Goal: Task Accomplishment & Management: Manage account settings

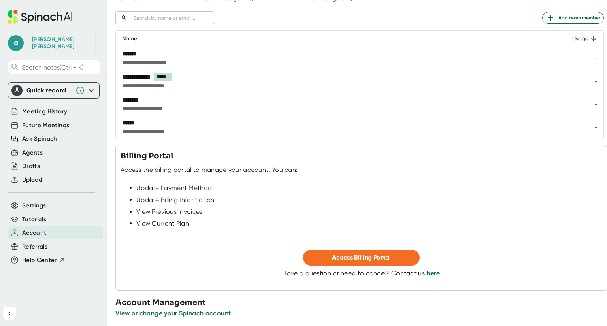
scroll to position [110, 0]
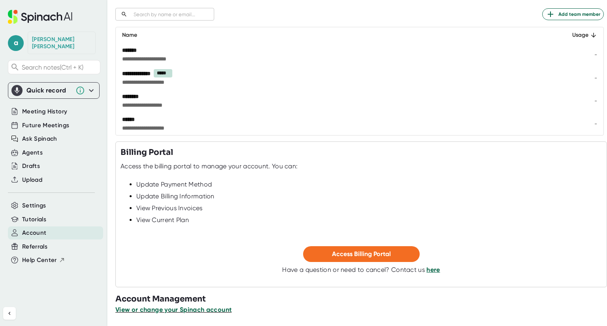
click at [183, 309] on span "View or change your Spinach account" at bounding box center [173, 310] width 116 height 8
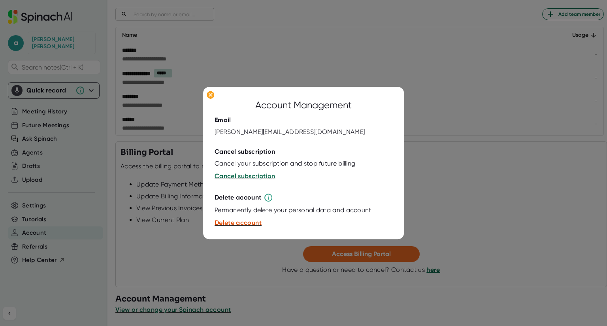
click at [174, 262] on div at bounding box center [303, 163] width 607 height 326
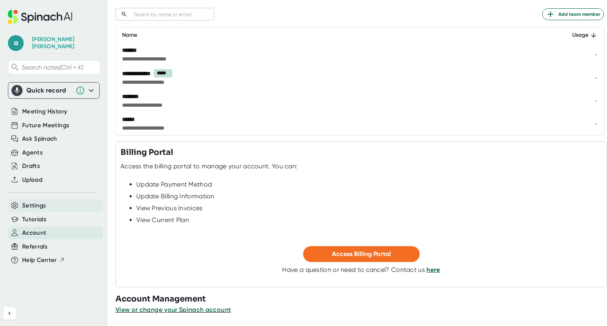
click at [47, 200] on div "Settings" at bounding box center [55, 205] width 95 height 13
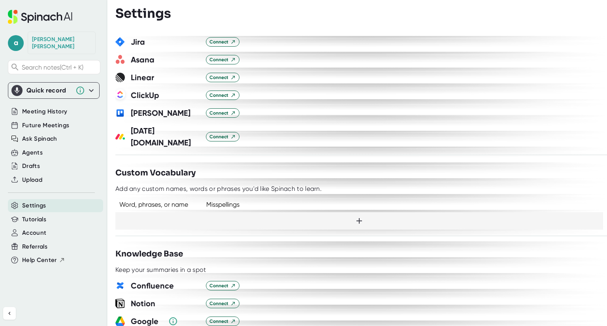
scroll to position [361, 0]
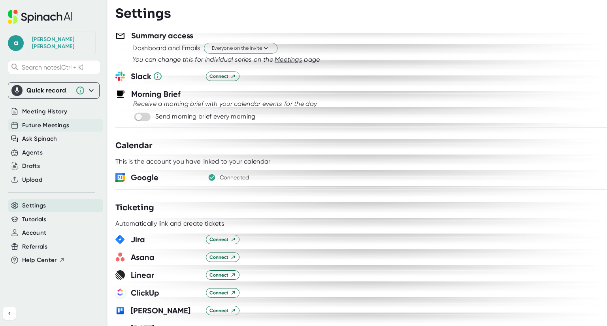
click at [47, 121] on span "Future Meetings" at bounding box center [45, 125] width 47 height 9
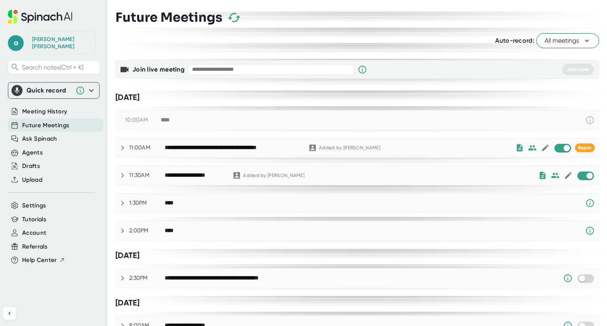
click at [583, 41] on icon at bounding box center [587, 41] width 8 height 8
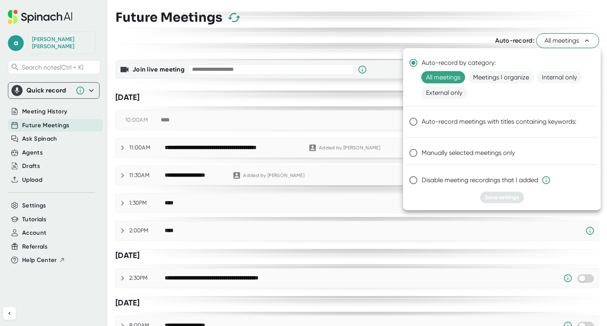
click at [505, 149] on span "Manually selected meetings only" at bounding box center [468, 152] width 93 height 9
click at [422, 149] on input "Manually selected meetings only" at bounding box center [413, 153] width 17 height 17
radio input "true"
click at [450, 179] on span "Disable meeting recordings that I added" at bounding box center [486, 180] width 129 height 9
click at [422, 179] on input "Disable meeting recordings that I added" at bounding box center [413, 180] width 17 height 17
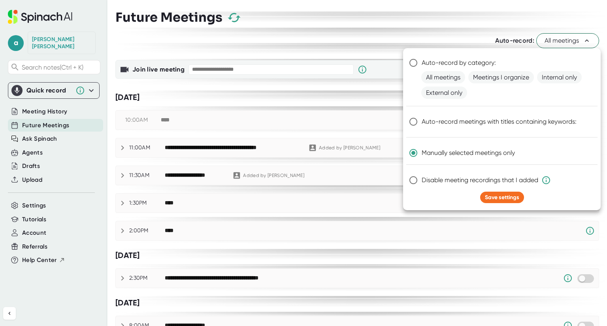
radio input "true"
click at [504, 199] on span "Save settings" at bounding box center [502, 197] width 34 height 7
radio input "true"
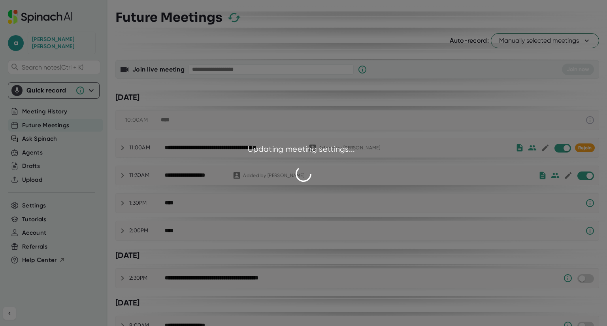
checkbox input "false"
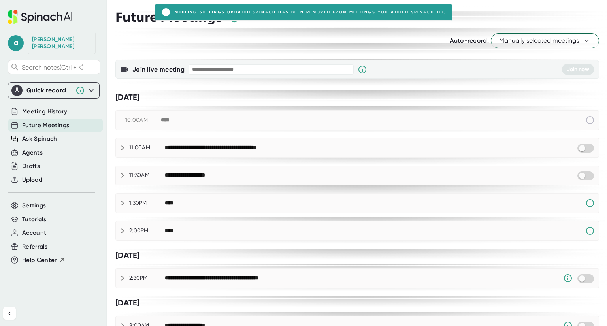
click at [552, 42] on span "Manually selected meetings" at bounding box center [545, 40] width 92 height 9
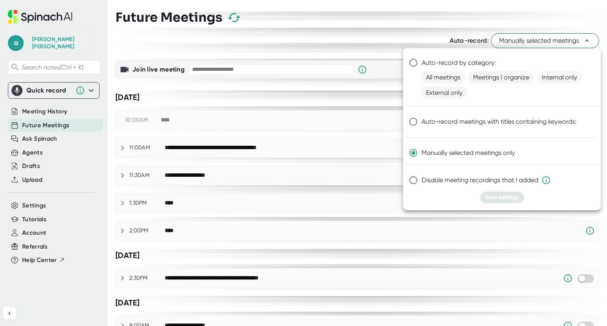
click at [414, 178] on input "Disable meeting recordings that I added" at bounding box center [413, 180] width 17 height 17
radio input "true"
click at [507, 197] on span "Save settings" at bounding box center [502, 197] width 34 height 7
radio input "true"
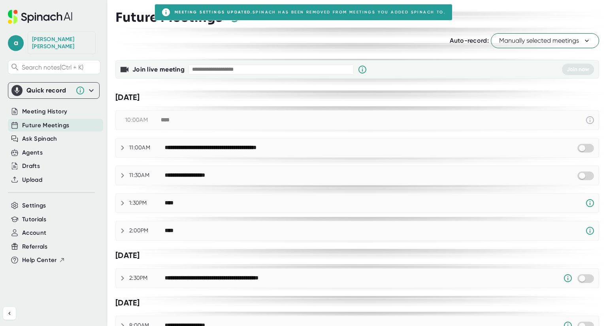
click at [507, 26] on div "Future Meetings" at bounding box center [357, 17] width 484 height 23
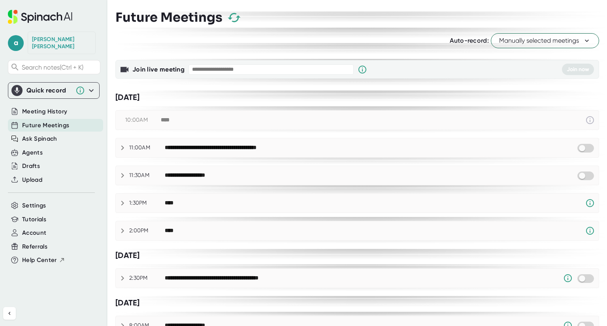
click at [517, 39] on span "Manually selected meetings" at bounding box center [545, 40] width 92 height 9
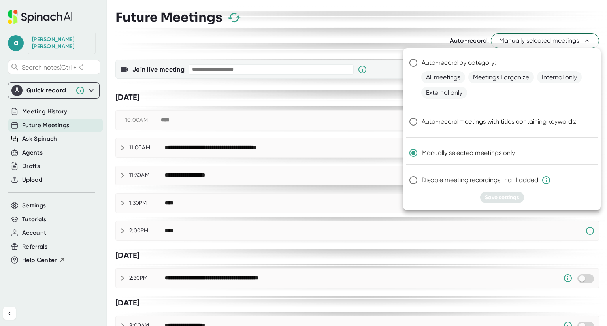
click at [339, 45] on div at bounding box center [303, 163] width 607 height 326
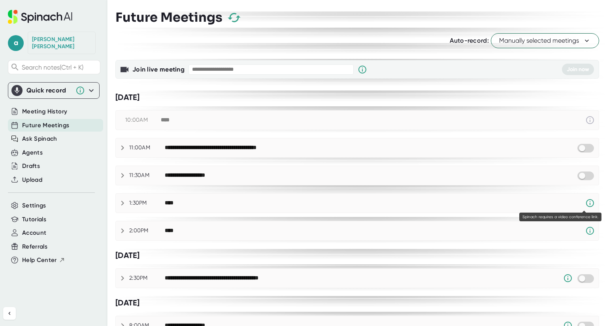
click at [586, 202] on icon at bounding box center [590, 202] width 9 height 9
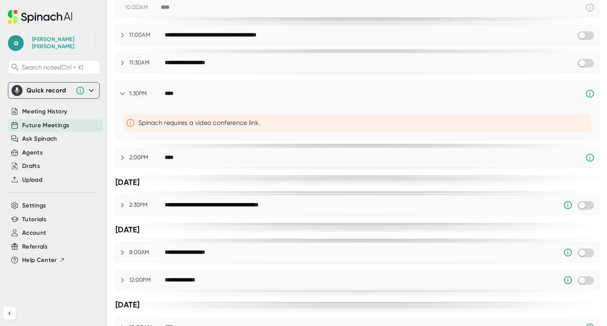
scroll to position [119, 0]
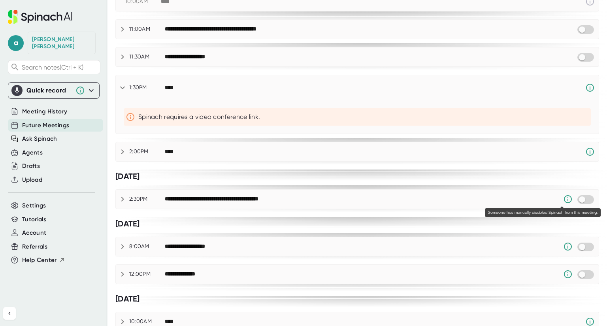
click at [563, 197] on icon at bounding box center [567, 199] width 9 height 9
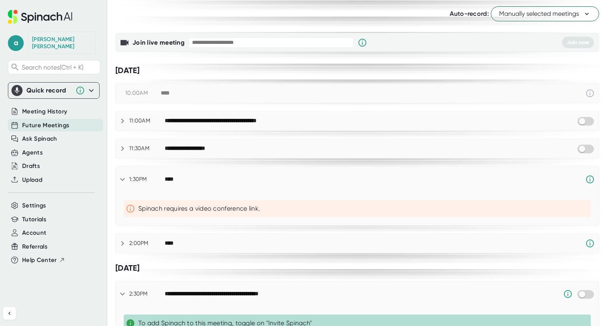
scroll to position [0, 0]
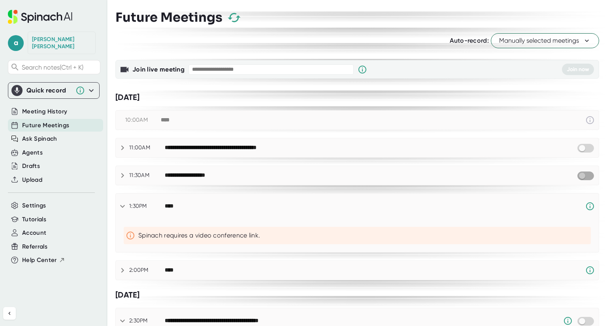
click at [580, 172] on input "checkbox" at bounding box center [582, 175] width 23 height 7
click at [235, 174] on icon at bounding box center [237, 175] width 7 height 7
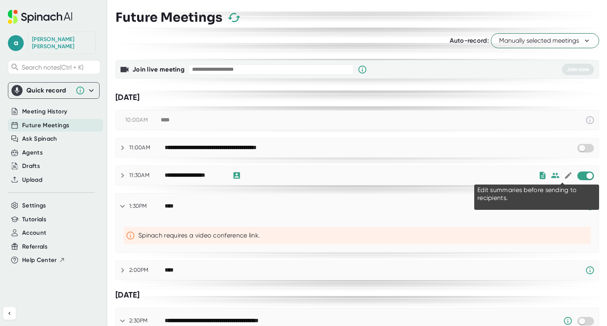
click at [565, 174] on icon at bounding box center [568, 175] width 7 height 7
checkbox input "true"
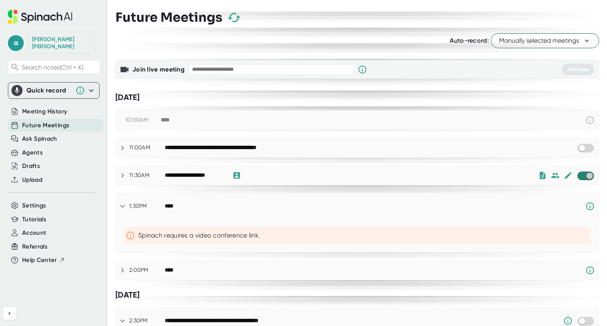
drag, startPoint x: 584, startPoint y: 172, endPoint x: 586, endPoint y: 181, distance: 8.8
click at [584, 172] on input "checkbox" at bounding box center [589, 175] width 23 height 7
click at [35, 107] on span "Meeting History" at bounding box center [44, 111] width 45 height 9
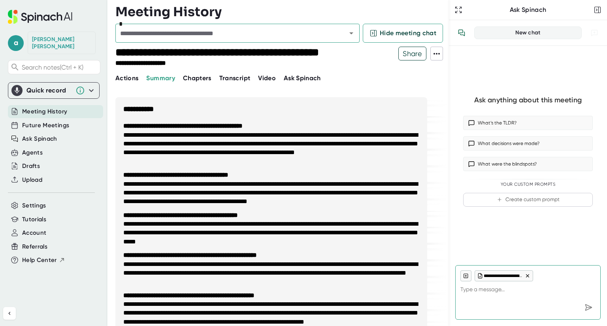
type textarea "x"
click at [55, 38] on div "[PERSON_NAME]" at bounding box center [61, 43] width 59 height 14
click at [27, 201] on span "Settings" at bounding box center [34, 205] width 24 height 9
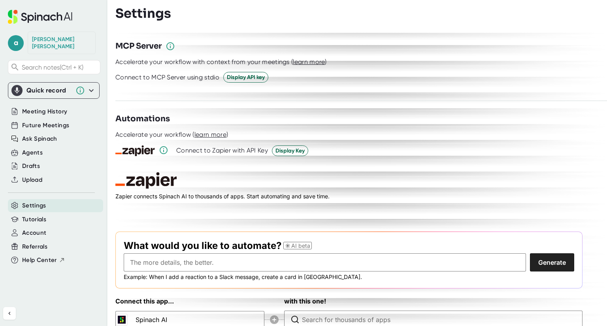
scroll to position [1072, 0]
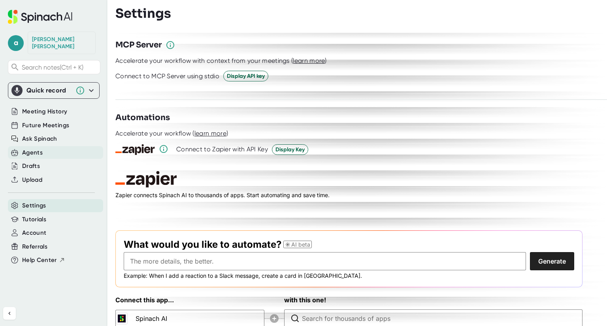
click at [51, 146] on div "Agents" at bounding box center [55, 152] width 95 height 13
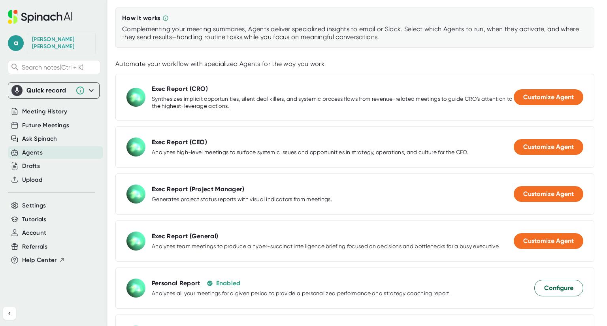
scroll to position [237, 0]
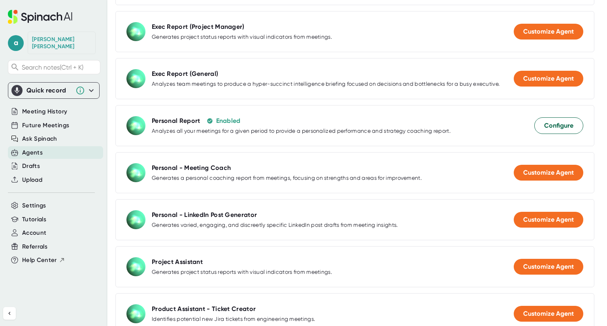
click at [47, 146] on div "Agents" at bounding box center [55, 152] width 95 height 13
click at [47, 134] on span "Ask Spinach" at bounding box center [39, 138] width 35 height 9
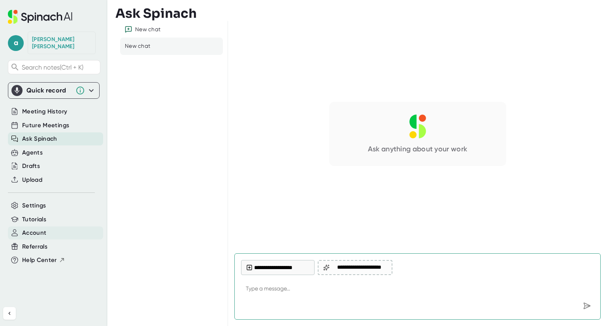
type textarea "x"
click at [34, 229] on span "Account" at bounding box center [34, 233] width 24 height 9
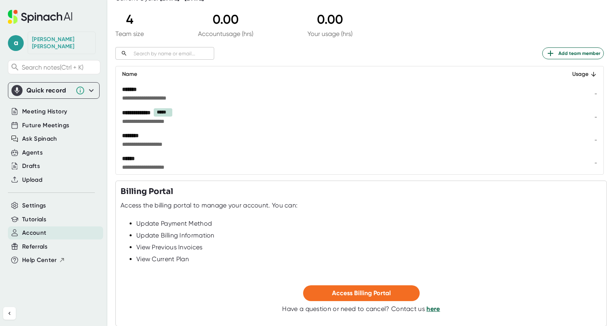
scroll to position [110, 0]
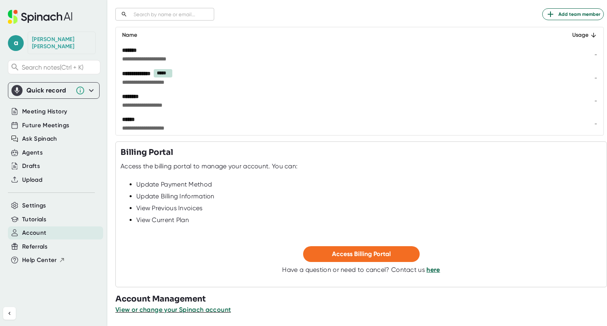
click at [173, 305] on button "View or change your Spinach account" at bounding box center [172, 309] width 115 height 9
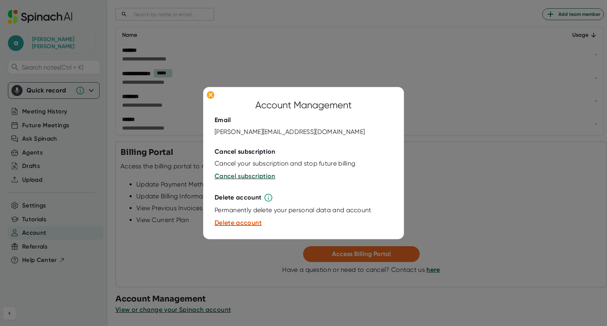
drag, startPoint x: 491, startPoint y: 160, endPoint x: 481, endPoint y: 159, distance: 10.7
click at [491, 160] on div at bounding box center [303, 163] width 607 height 326
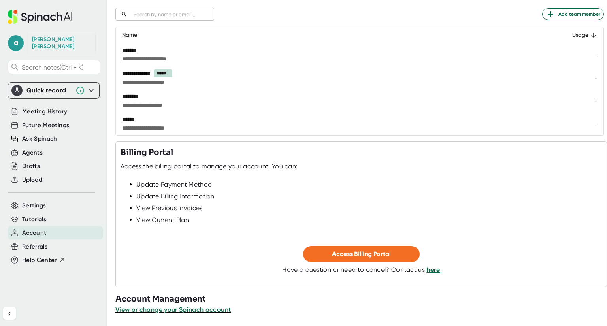
scroll to position [0, 0]
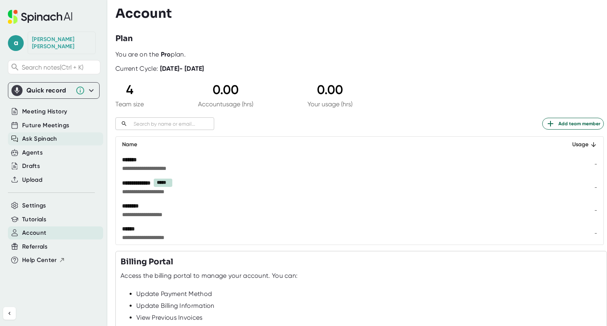
click at [39, 134] on span "Ask Spinach" at bounding box center [39, 138] width 35 height 9
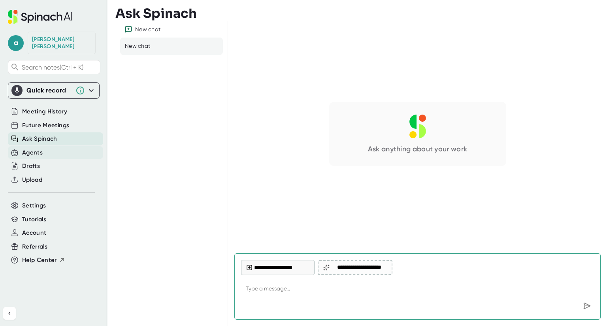
type textarea "x"
click at [32, 146] on div "Agents" at bounding box center [55, 152] width 95 height 13
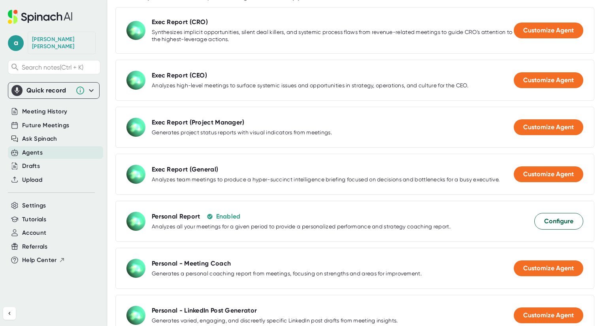
scroll to position [198, 0]
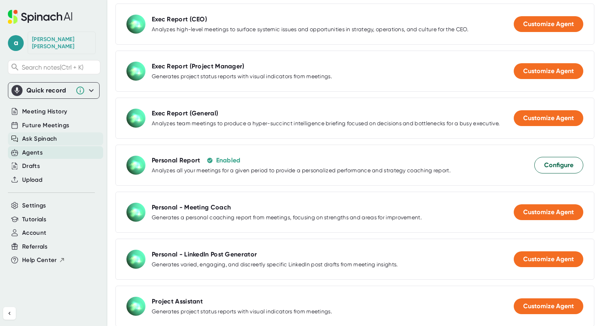
click at [45, 132] on div "Ask Spinach" at bounding box center [55, 138] width 95 height 13
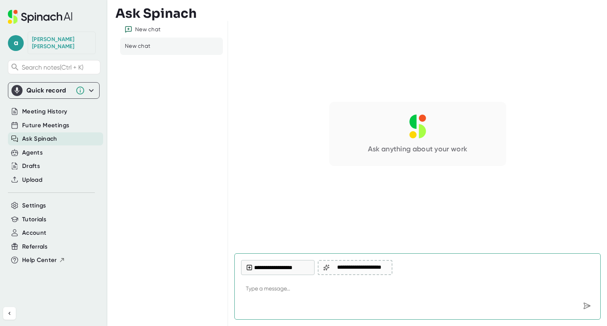
click at [269, 287] on textarea at bounding box center [417, 289] width 353 height 19
type textarea "d"
type textarea "x"
type textarea "di"
type textarea "x"
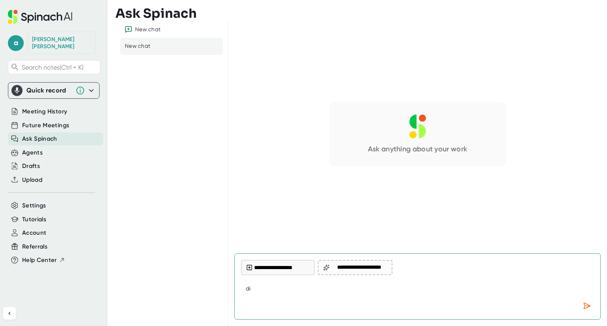
type textarea "dis"
type textarea "x"
type textarea "di"
type textarea "x"
type textarea "d"
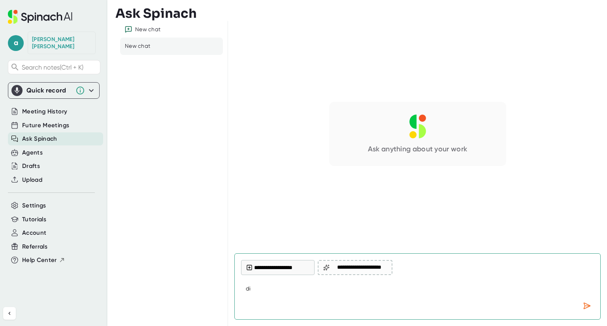
type textarea "x"
type textarea "h"
type textarea "x"
type textarea "ho"
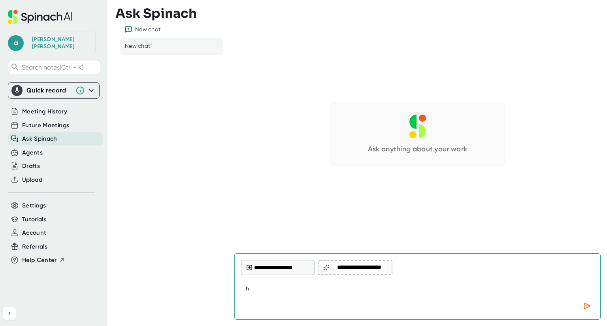
type textarea "x"
type textarea "how"
type textarea "x"
type textarea "how"
type textarea "x"
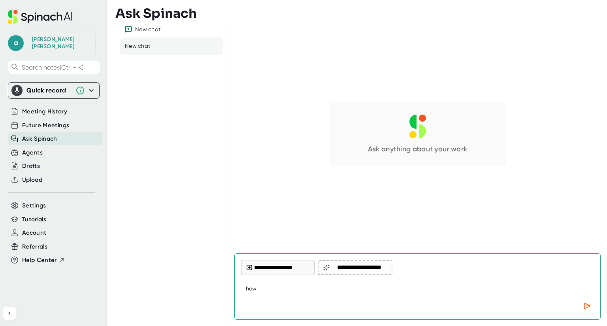
type textarea "how t"
type textarea "x"
type textarea "how to"
type textarea "x"
type textarea "how to"
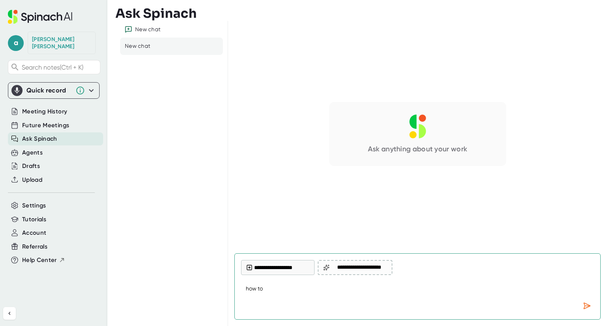
type textarea "x"
type textarea "how to d"
type textarea "x"
type textarea "how to di"
type textarea "x"
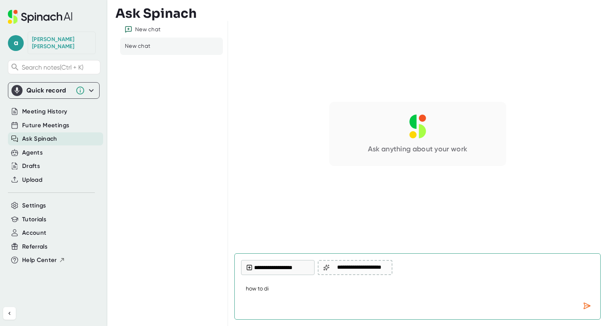
type textarea "how to dis"
type textarea "x"
type textarea "how to disc"
type textarea "x"
type textarea "how to disco"
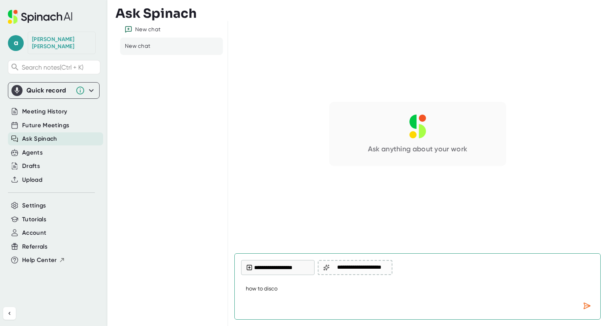
type textarea "x"
type textarea "how to discon"
type textarea "x"
type textarea "how to discone"
type textarea "x"
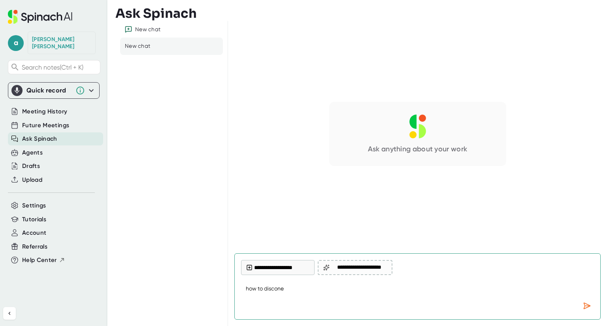
type textarea "how to discon"
type textarea "x"
type textarea "how to disconn"
type textarea "x"
type textarea "how to disconne"
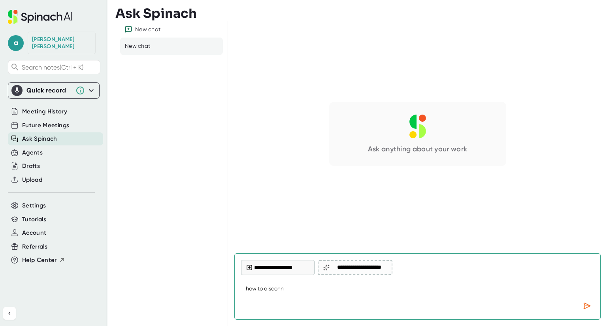
type textarea "x"
type textarea "how to disconnet"
type textarea "x"
type textarea "how to disconne"
type textarea "x"
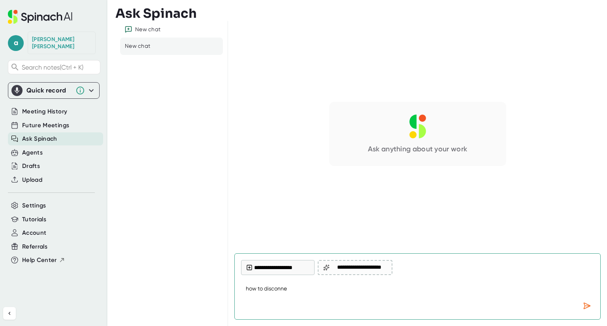
type textarea "how to disconnec"
type textarea "x"
type textarea "how to disconnect"
type textarea "x"
type textarea "how to disconnect"
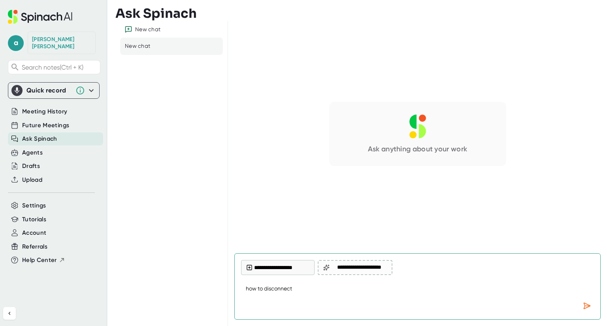
type textarea "x"
type textarea "how to disconnect s"
type textarea "x"
type textarea "how to disconnect sp"
type textarea "x"
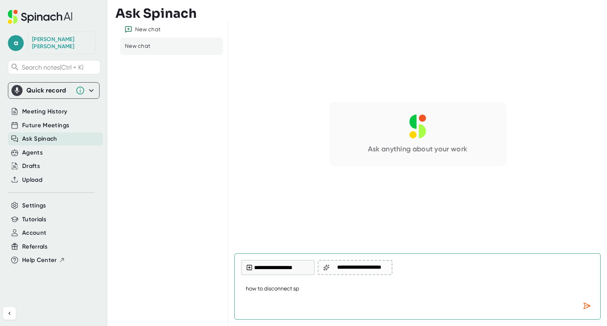
type textarea "how to disconnect spi"
type textarea "x"
type textarea "how to disconnect spin"
type textarea "x"
type textarea "how to disconnect spi"
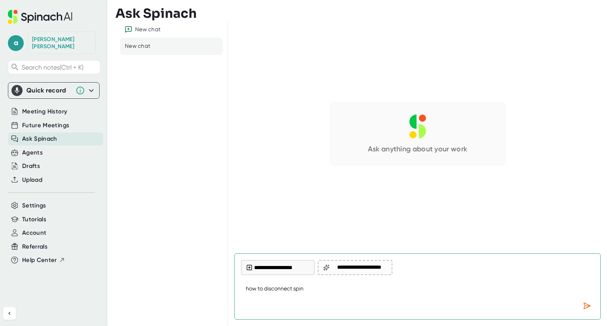
type textarea "x"
type textarea "how to disconnect sp"
type textarea "x"
type textarea "how to disconnect s"
type textarea "x"
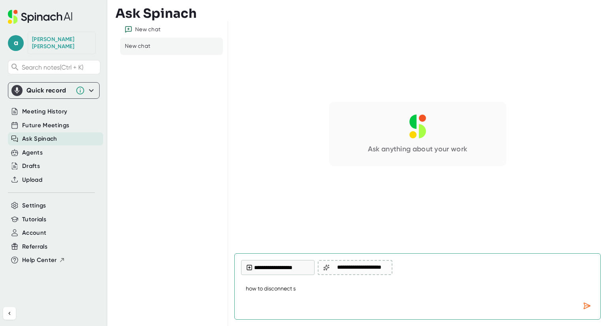
type textarea "how to disconnect"
type textarea "x"
type textarea "how to disconnect m"
type textarea "x"
type textarea "how to disconnect my"
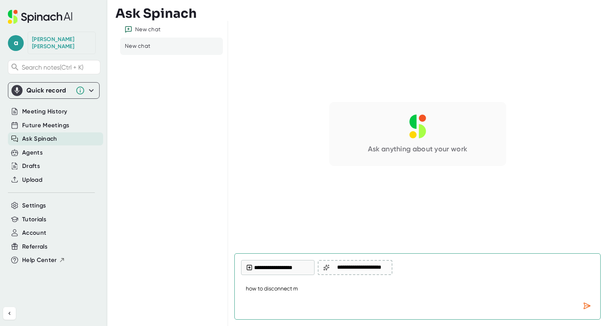
type textarea "x"
type textarea "how to disconnect my"
type textarea "x"
type textarea "how to disconnect my g"
type textarea "x"
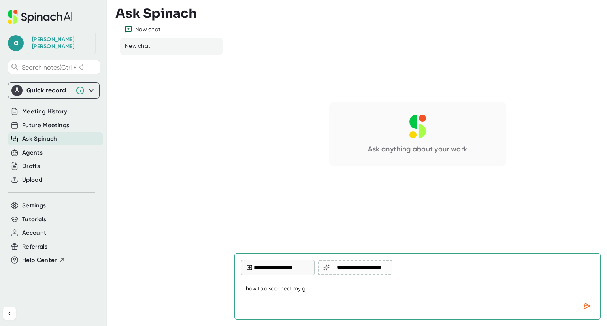
type textarea "how to disconnect my go"
type textarea "x"
type textarea "how to disconnect my goo"
type textarea "x"
type textarea "how to disconnect my goog"
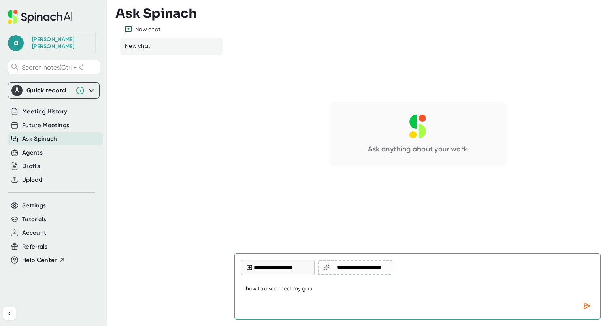
type textarea "x"
type textarea "how to disconnect my googl"
type textarea "x"
type textarea "how to disconnect my google"
type textarea "x"
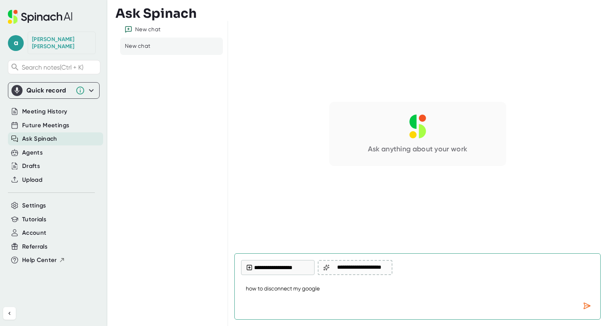
type textarea "how to disconnect my google"
type textarea "x"
type textarea "how to disconnect my google c"
type textarea "x"
type textarea "how to disconnect my google ca"
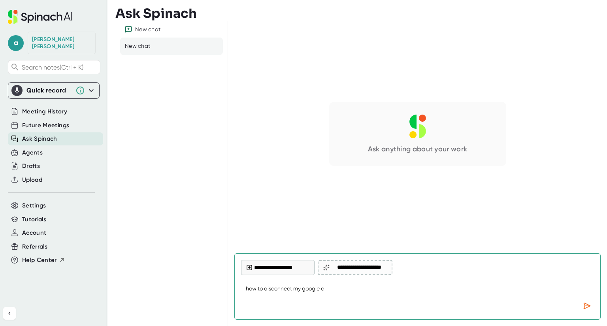
type textarea "x"
type textarea "how to disconnect my google cal"
type textarea "x"
type textarea "how to disconnect my google cale"
type textarea "x"
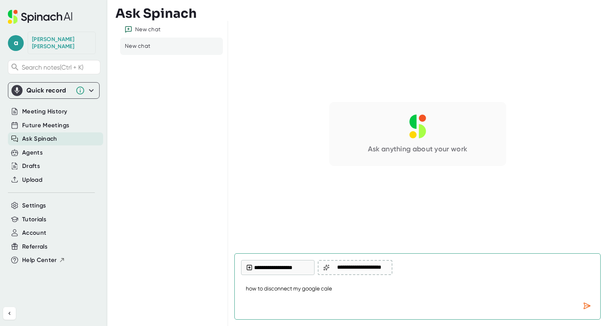
type textarea "how to disconnect my google calen"
type textarea "x"
type textarea "how to disconnect my google calend"
type textarea "x"
type textarea "how to disconnect my google calenda"
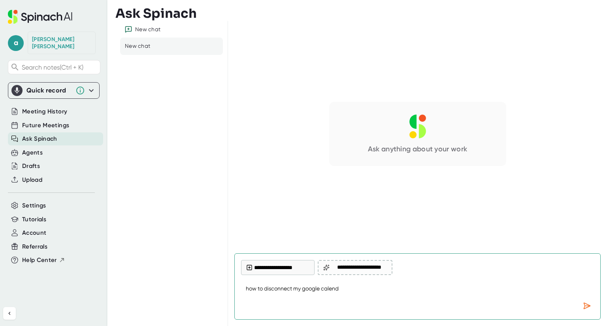
type textarea "x"
type textarea "how to disconnect my google calendar"
type textarea "x"
type textarea "how to disconnect my google calendar"
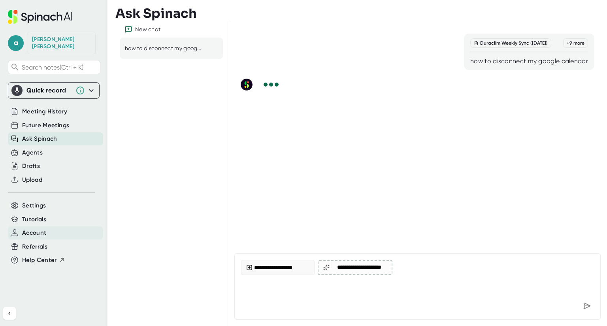
click at [54, 228] on div "Account" at bounding box center [55, 233] width 95 height 13
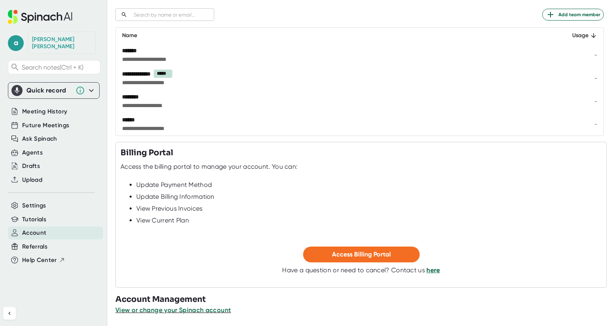
scroll to position [110, 0]
click at [191, 308] on span "View or change your Spinach account" at bounding box center [173, 310] width 116 height 8
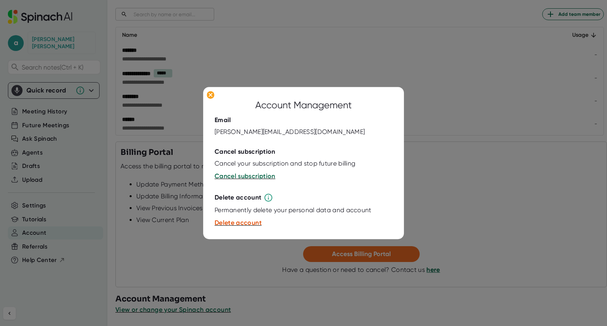
drag, startPoint x: 333, startPoint y: 63, endPoint x: 321, endPoint y: 69, distance: 13.4
click at [325, 69] on div at bounding box center [303, 163] width 607 height 326
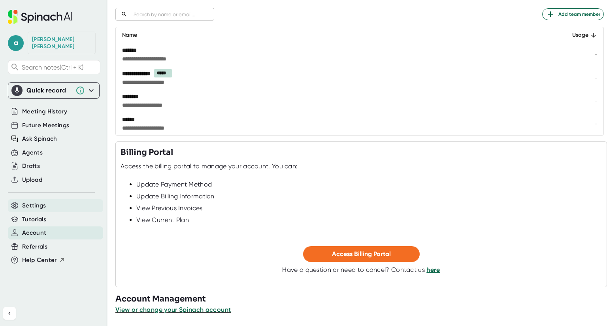
click at [48, 204] on div "Settings" at bounding box center [55, 205] width 95 height 13
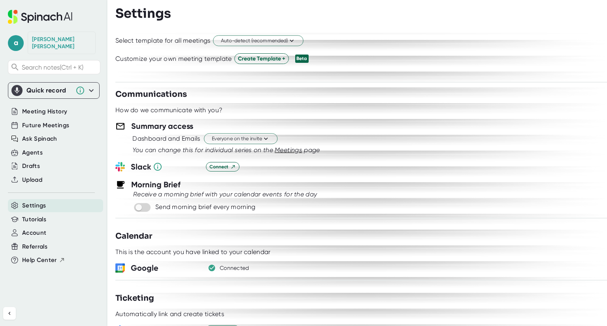
scroll to position [277, 0]
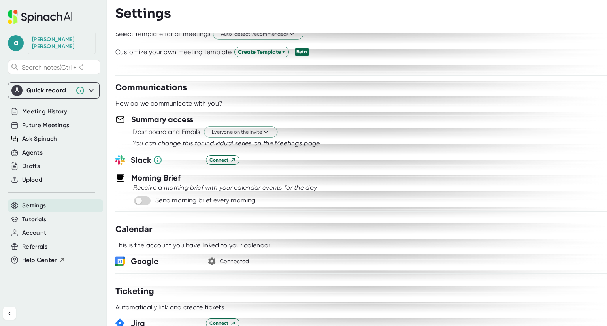
drag, startPoint x: 239, startPoint y: 262, endPoint x: 216, endPoint y: 257, distance: 23.3
click at [239, 261] on div "Connected" at bounding box center [235, 261] width 30 height 7
click at [214, 257] on icon "button" at bounding box center [211, 261] width 9 height 9
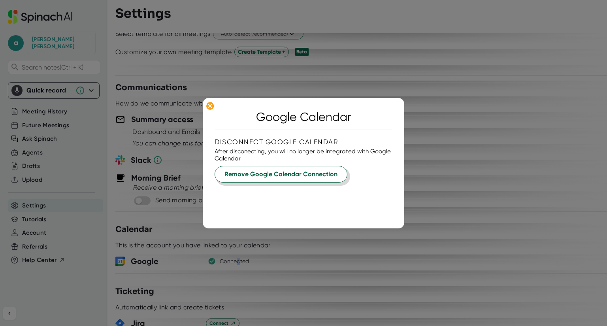
click at [260, 172] on span "Remove Google Calendar Connection" at bounding box center [281, 174] width 113 height 9
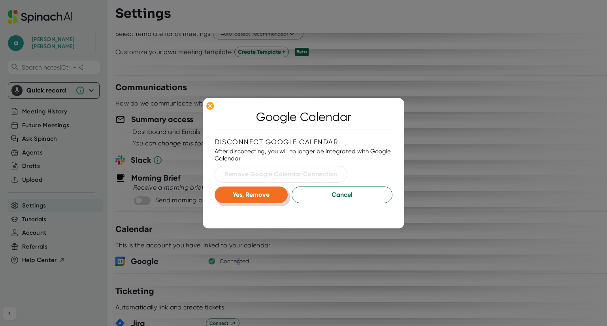
click at [263, 196] on span "Yes, Remove" at bounding box center [251, 195] width 37 height 8
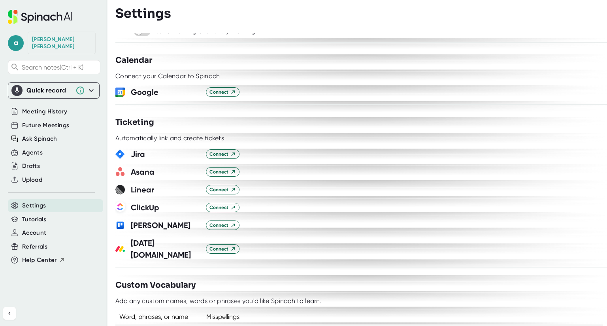
scroll to position [514, 0]
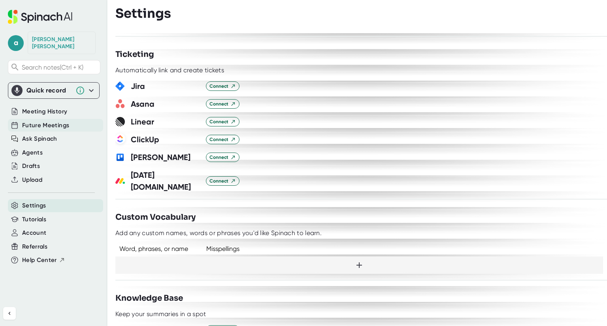
click at [47, 121] on span "Future Meetings" at bounding box center [45, 125] width 47 height 9
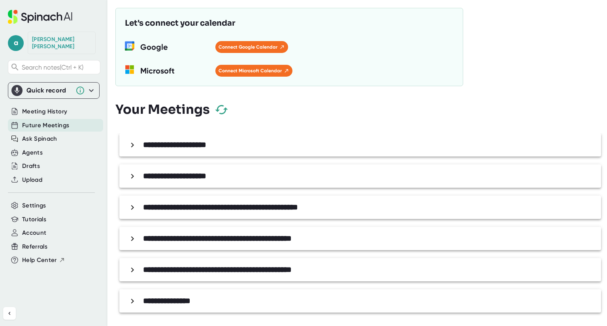
click at [167, 141] on b "**********" at bounding box center [174, 145] width 63 height 8
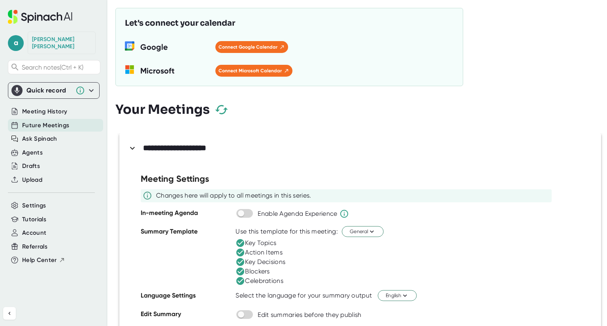
click at [171, 147] on b "**********" at bounding box center [174, 148] width 63 height 8
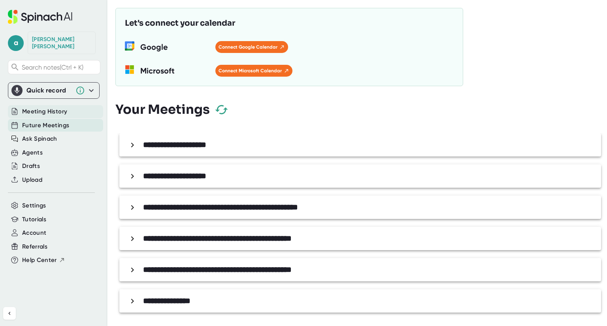
click at [38, 107] on span "Meeting History" at bounding box center [44, 111] width 45 height 9
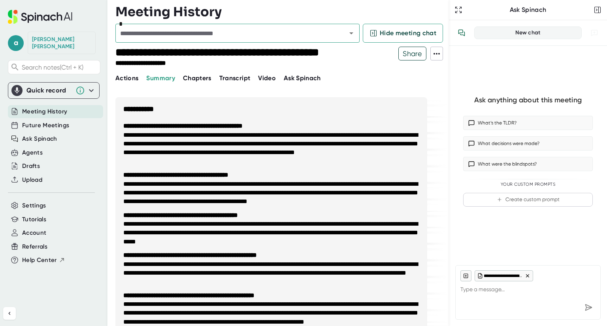
type textarea "x"
